Goal: Task Accomplishment & Management: Use online tool/utility

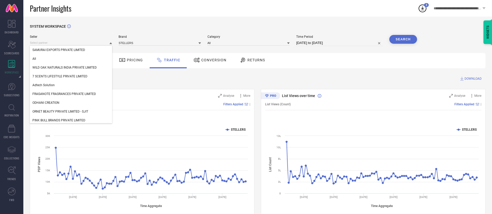
click at [103, 45] on input at bounding box center [71, 42] width 82 height 5
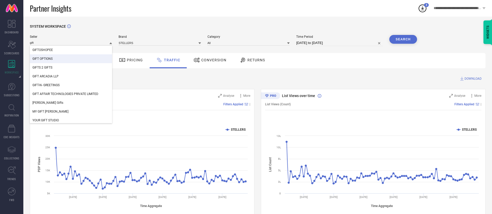
type input "gift"
click at [36, 62] on div "GIFT OPTIONS" at bounding box center [71, 58] width 82 height 9
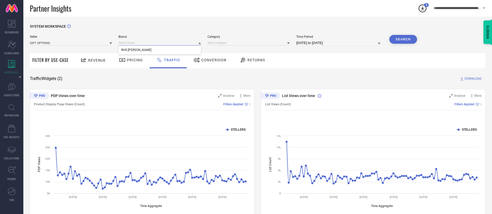
click at [161, 42] on input at bounding box center [160, 42] width 82 height 5
click at [160, 46] on input at bounding box center [160, 42] width 82 height 5
click at [158, 48] on div "RHE-[PERSON_NAME]" at bounding box center [160, 50] width 82 height 9
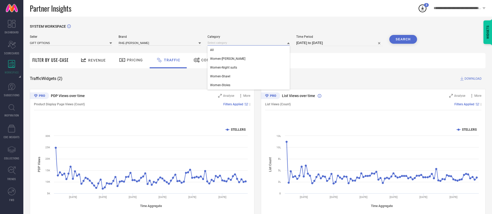
click at [269, 43] on input at bounding box center [248, 42] width 82 height 5
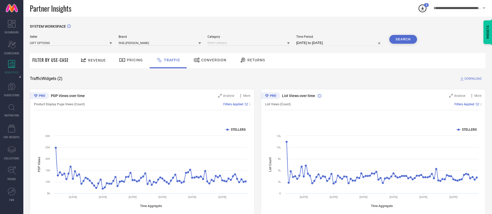
click at [262, 46] on div "Category" at bounding box center [248, 40] width 82 height 11
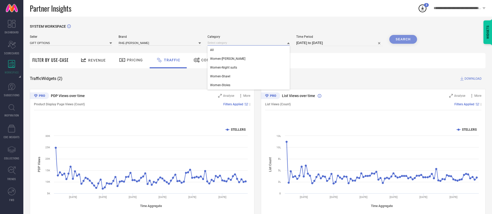
click at [262, 45] on input at bounding box center [248, 42] width 82 height 5
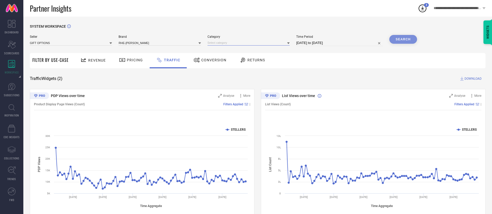
click at [261, 45] on input at bounding box center [248, 42] width 82 height 5
click at [259, 48] on div "All" at bounding box center [248, 50] width 82 height 9
select select "5"
select select "2025"
select select "6"
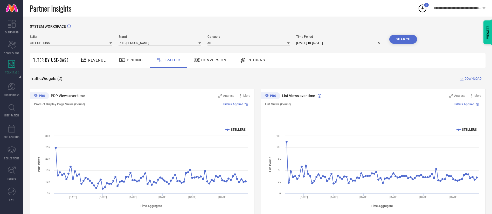
select select "2025"
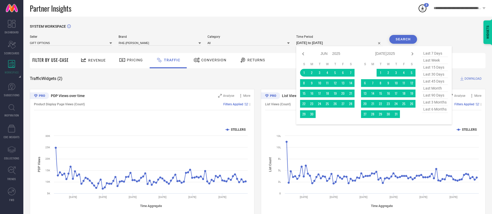
click at [319, 40] on input "01-06-2025 to 29-08-2025" at bounding box center [339, 43] width 86 height 6
click at [440, 102] on span "last 3 months" at bounding box center [435, 102] width 26 height 7
type input "01-06-2025 to 29-08-2025"
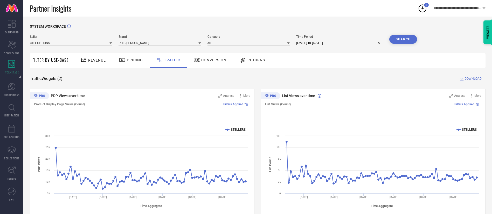
click at [396, 40] on button "Search" at bounding box center [403, 39] width 28 height 9
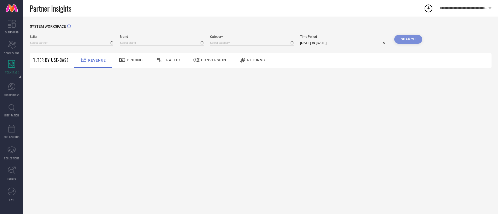
type input "All"
type input "1 STOP FASHION"
type input "All"
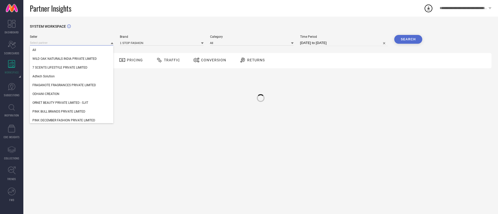
click at [81, 43] on input at bounding box center [72, 42] width 84 height 5
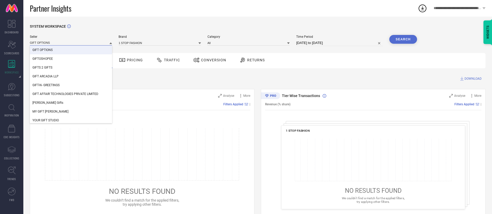
type input "GIFT OPTIONS"
click at [81, 47] on div "GIFT OPTIONS" at bounding box center [71, 50] width 82 height 9
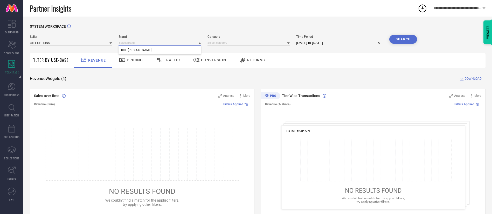
click at [185, 41] on input at bounding box center [160, 42] width 82 height 5
click at [181, 44] on input at bounding box center [160, 42] width 82 height 5
click at [180, 48] on div "RHE-[PERSON_NAME]" at bounding box center [160, 50] width 82 height 9
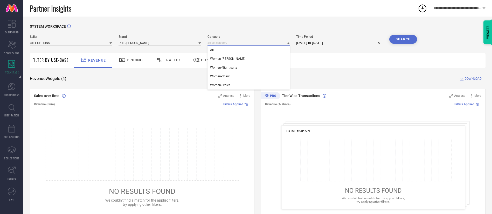
click at [240, 44] on input at bounding box center [248, 42] width 82 height 5
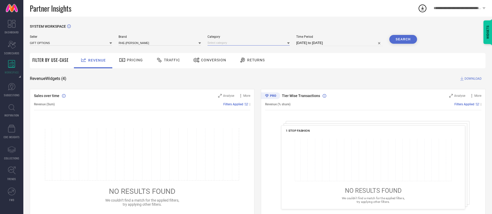
click at [240, 44] on input at bounding box center [248, 42] width 82 height 5
click at [240, 47] on div "All" at bounding box center [248, 50] width 82 height 9
select select "7"
select select "2025"
select select "8"
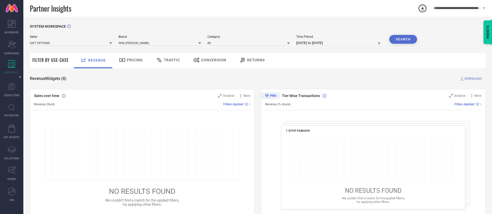
select select "2025"
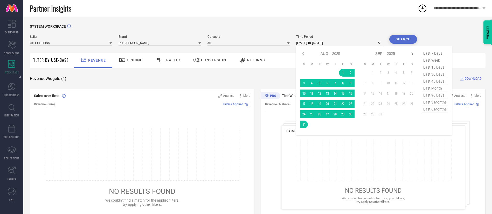
click at [310, 45] on input "[DATE] to [DATE]" at bounding box center [339, 43] width 86 height 6
click at [437, 104] on span "last 3 months" at bounding box center [435, 102] width 26 height 7
type input "[DATE] to [DATE]"
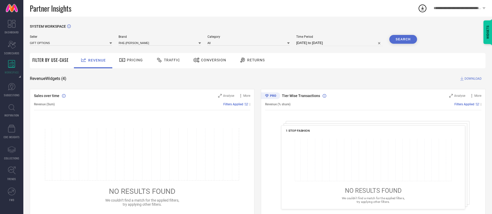
click at [409, 41] on button "Search" at bounding box center [403, 39] width 28 height 9
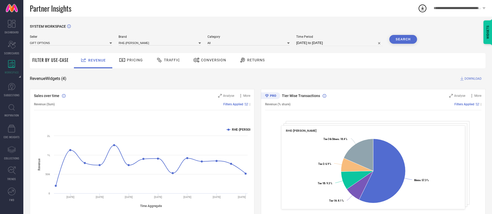
click at [164, 59] on span "Traffic" at bounding box center [172, 60] width 16 height 4
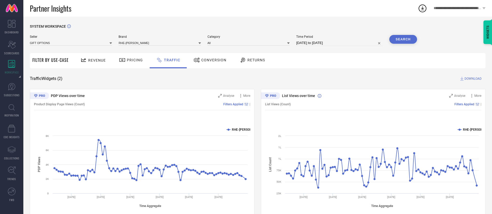
click at [475, 77] on span "DOWNLOAD" at bounding box center [472, 78] width 17 height 5
